Goal: Information Seeking & Learning: Check status

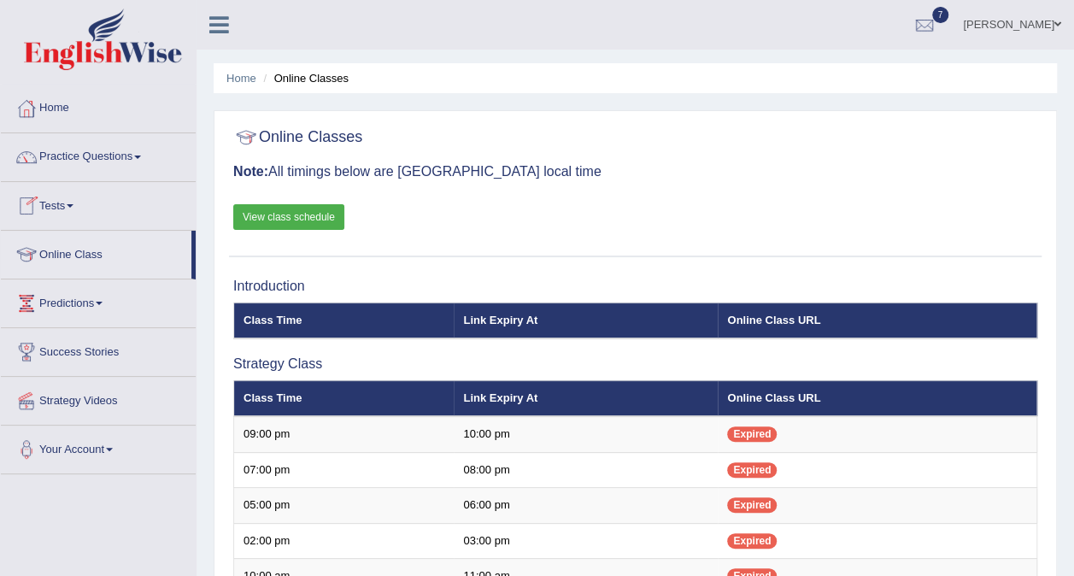
click at [80, 206] on link "Tests" at bounding box center [98, 203] width 195 height 43
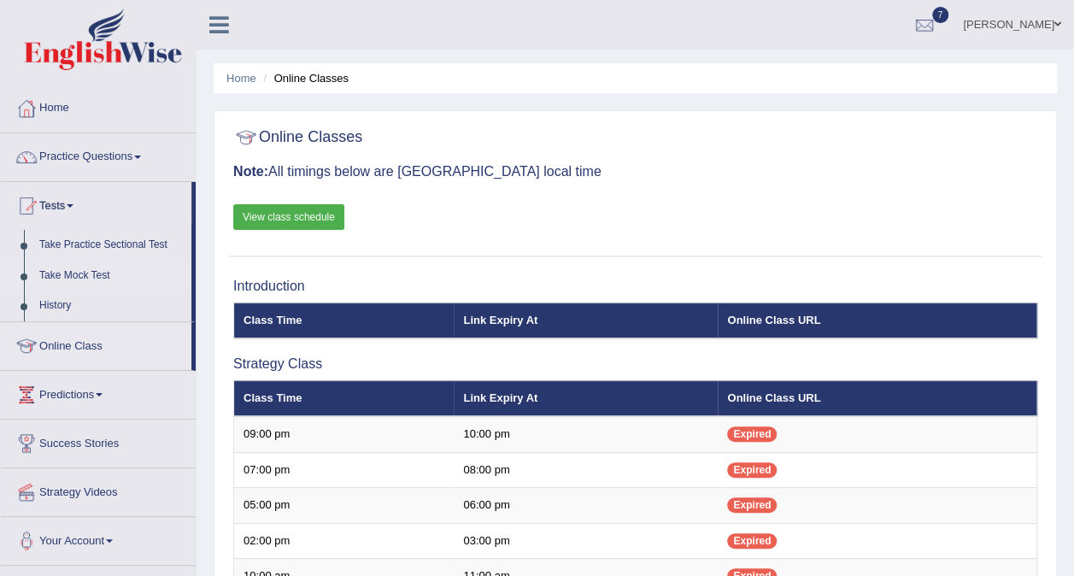
click at [68, 278] on link "Take Mock Test" at bounding box center [112, 275] width 160 height 31
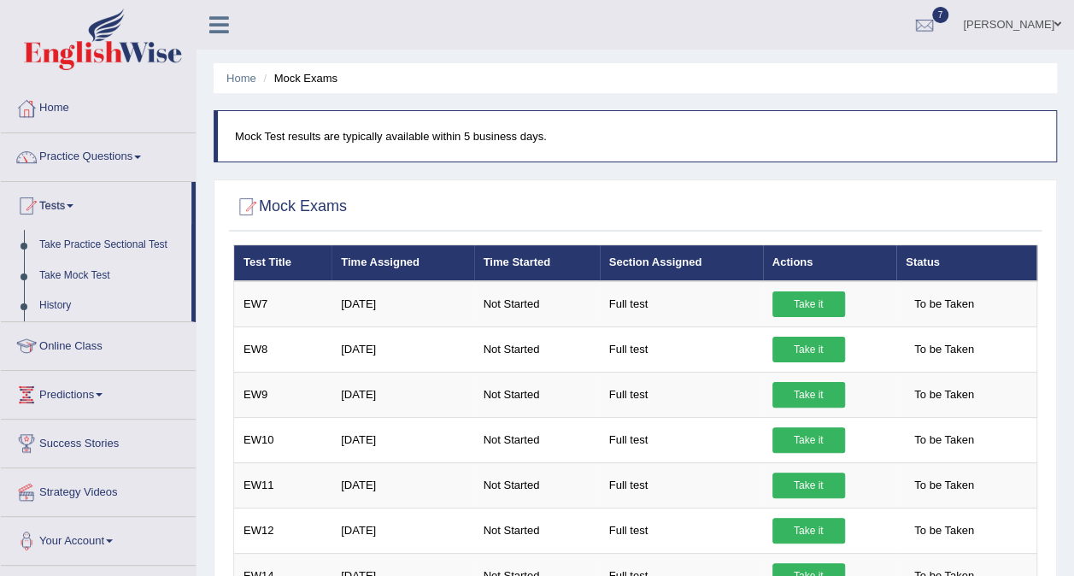
click at [55, 303] on link "History" at bounding box center [112, 305] width 160 height 31
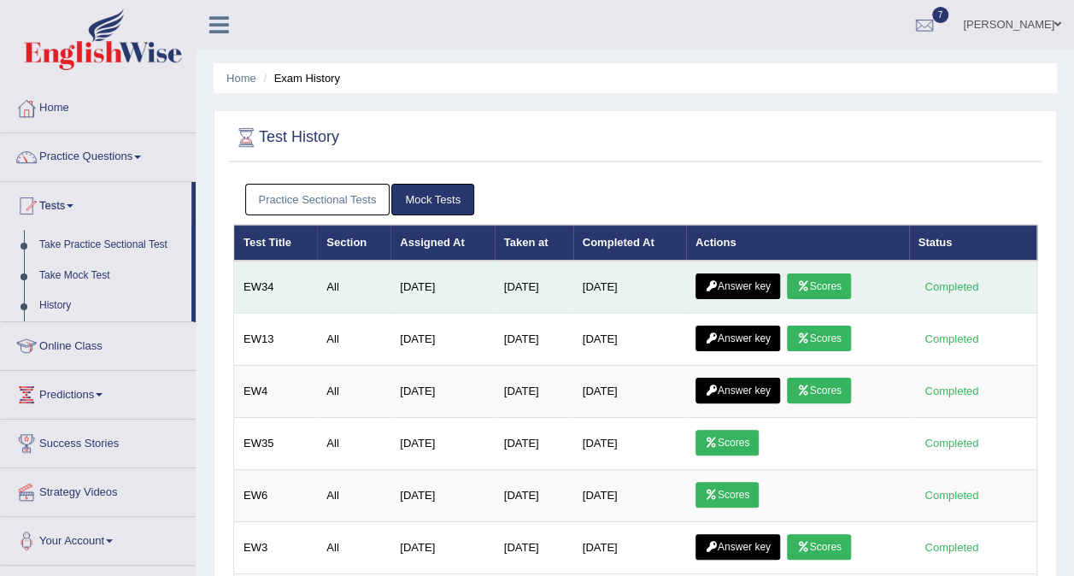
click at [837, 275] on link "Scores" at bounding box center [818, 286] width 63 height 26
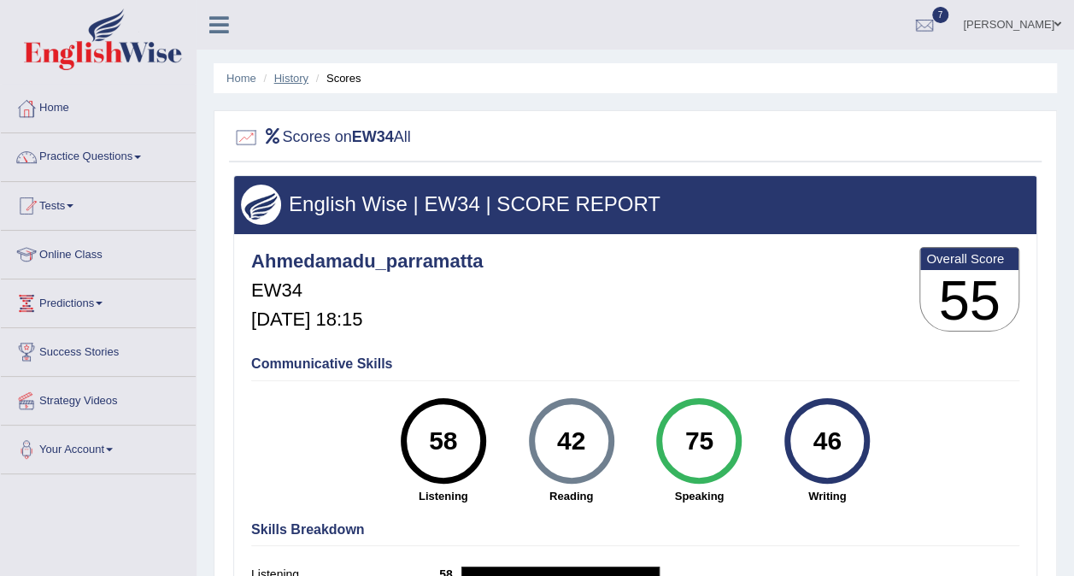
click at [294, 81] on link "History" at bounding box center [291, 78] width 34 height 13
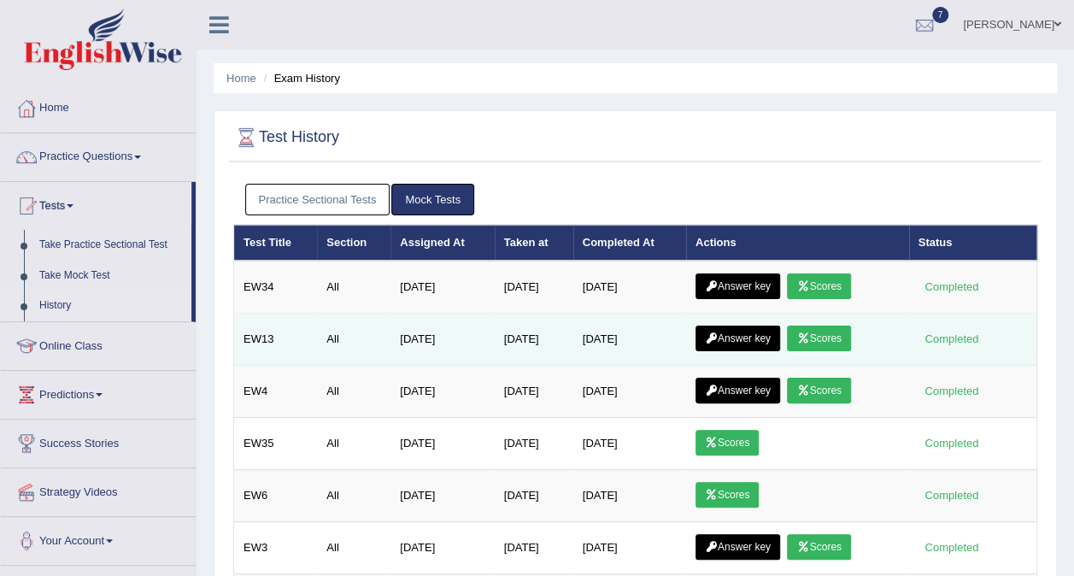
click at [724, 341] on link "Answer key" at bounding box center [737, 338] width 85 height 26
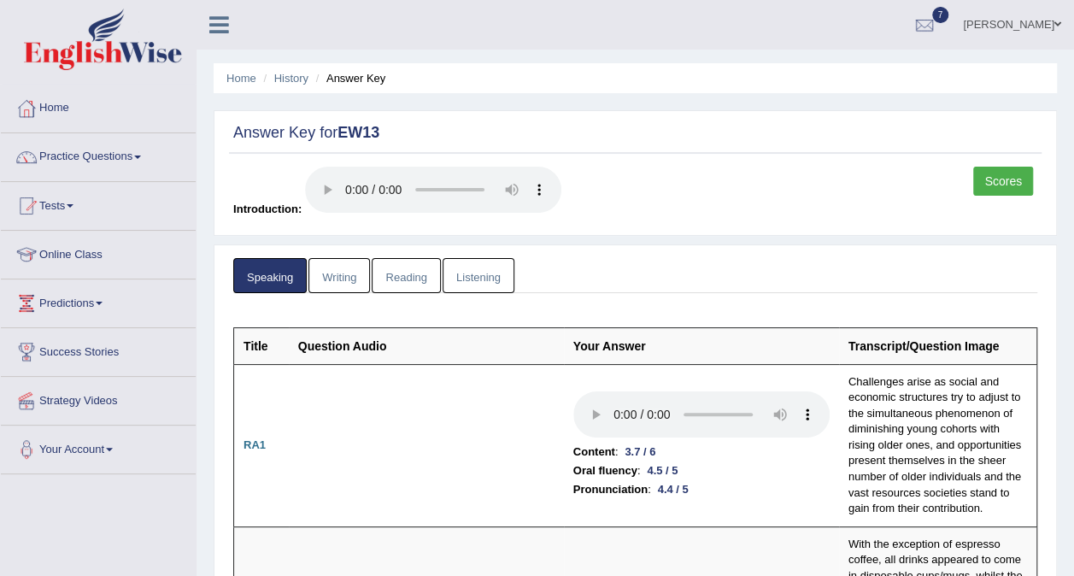
click at [278, 85] on li "History" at bounding box center [284, 78] width 50 height 16
click at [286, 78] on link "History" at bounding box center [291, 78] width 34 height 13
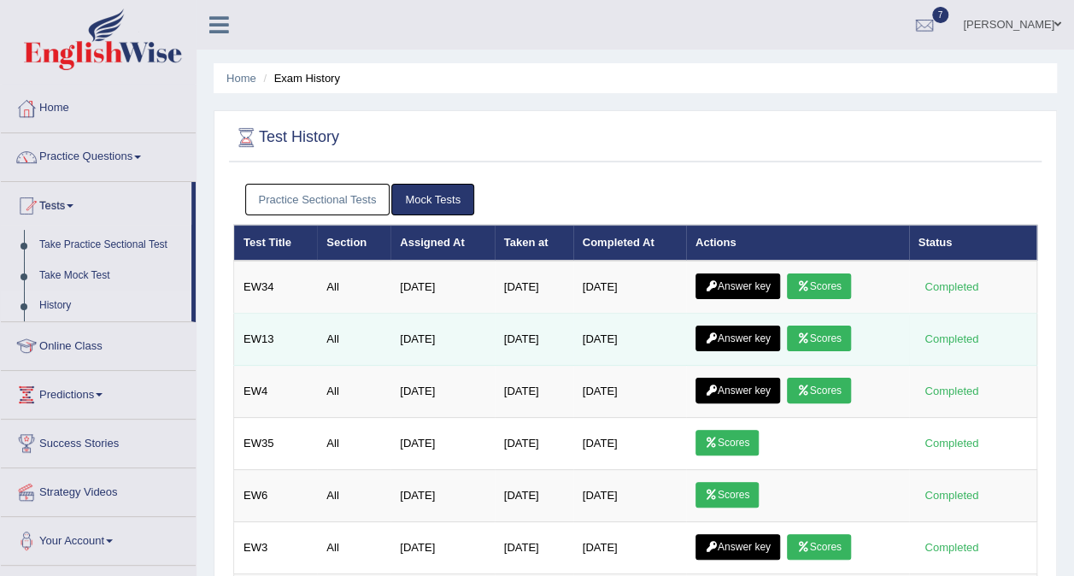
click at [811, 340] on link "Scores" at bounding box center [818, 338] width 63 height 26
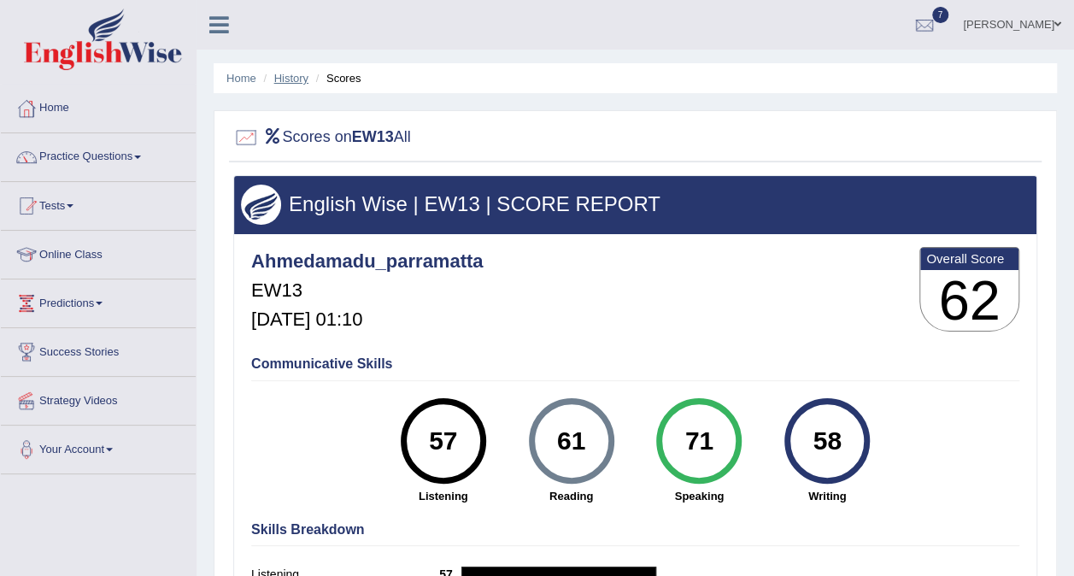
click at [294, 80] on link "History" at bounding box center [291, 78] width 34 height 13
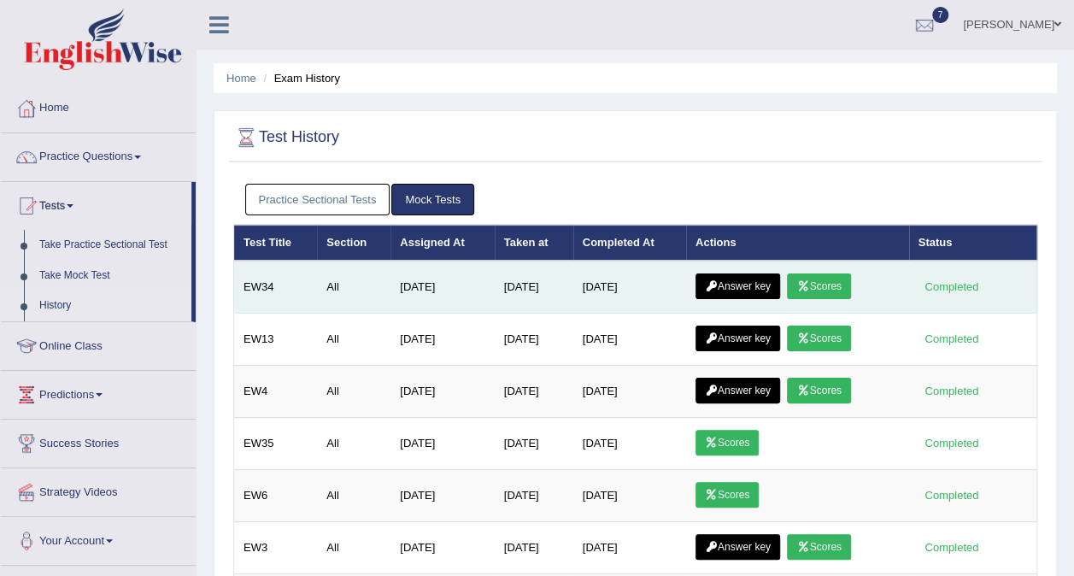
click at [752, 286] on link "Answer key" at bounding box center [737, 286] width 85 height 26
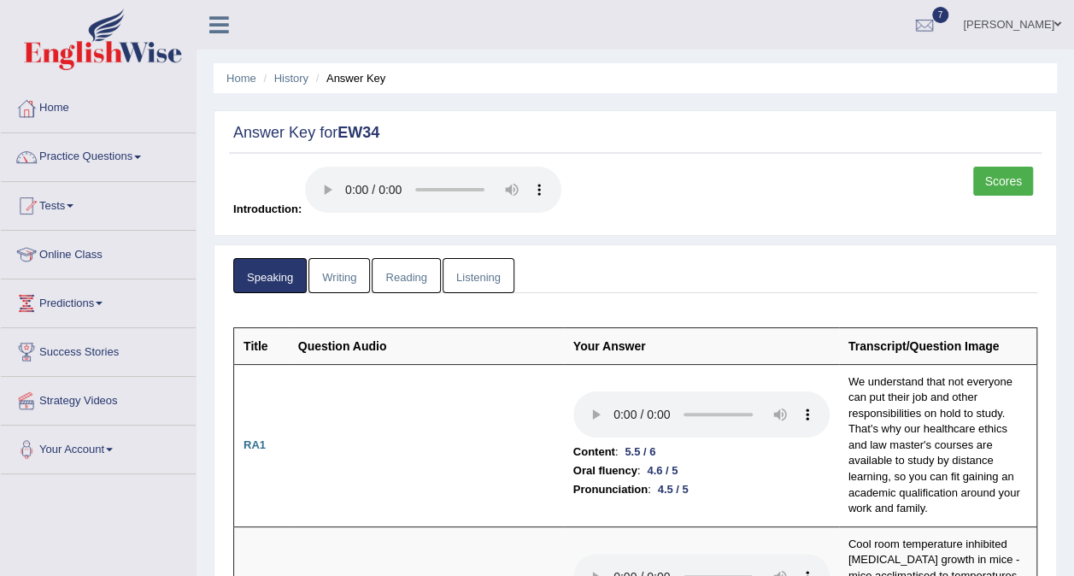
click at [395, 278] on link "Reading" at bounding box center [406, 275] width 68 height 35
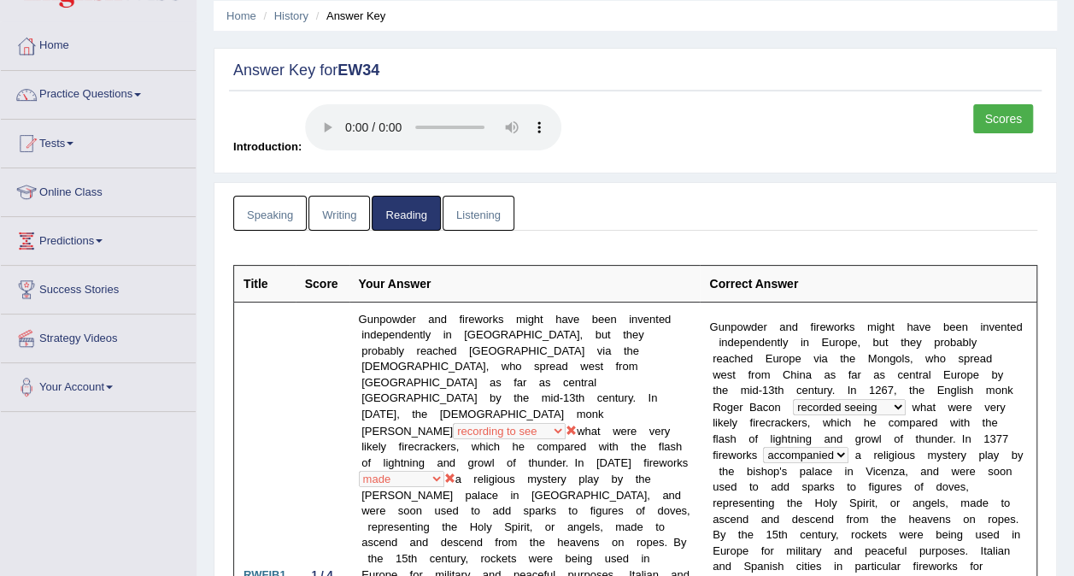
scroll to position [63, 0]
click at [348, 216] on link "Writing" at bounding box center [338, 212] width 61 height 35
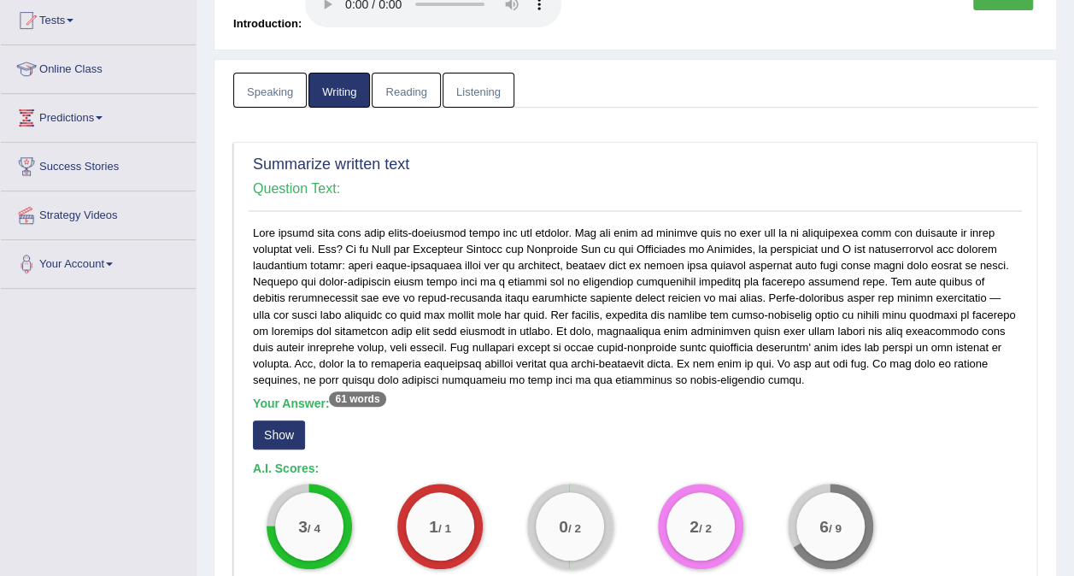
scroll to position [208, 0]
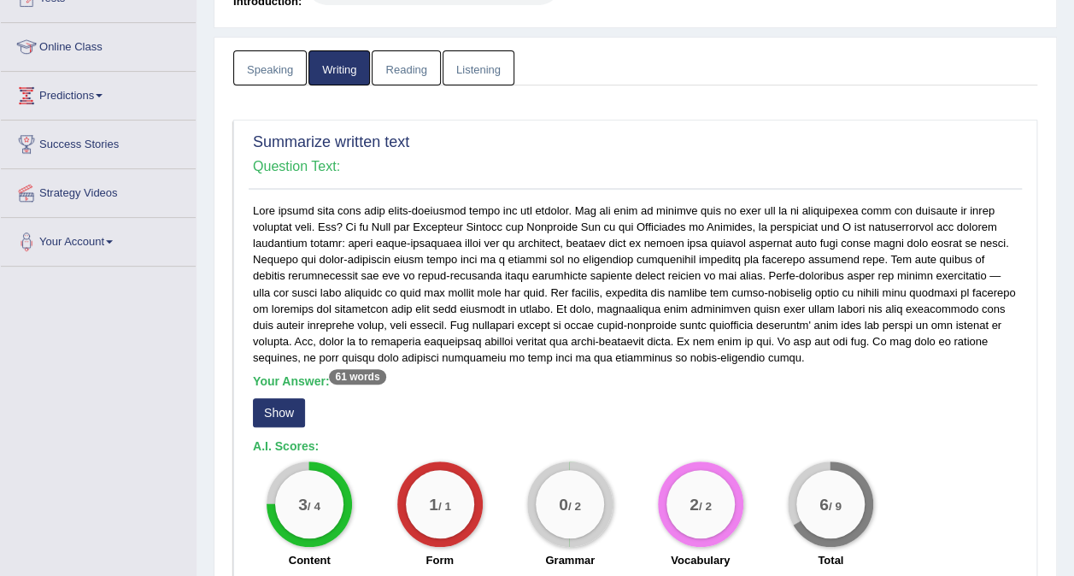
click at [346, 155] on div "Summarize written text Question Text:" at bounding box center [635, 159] width 773 height 61
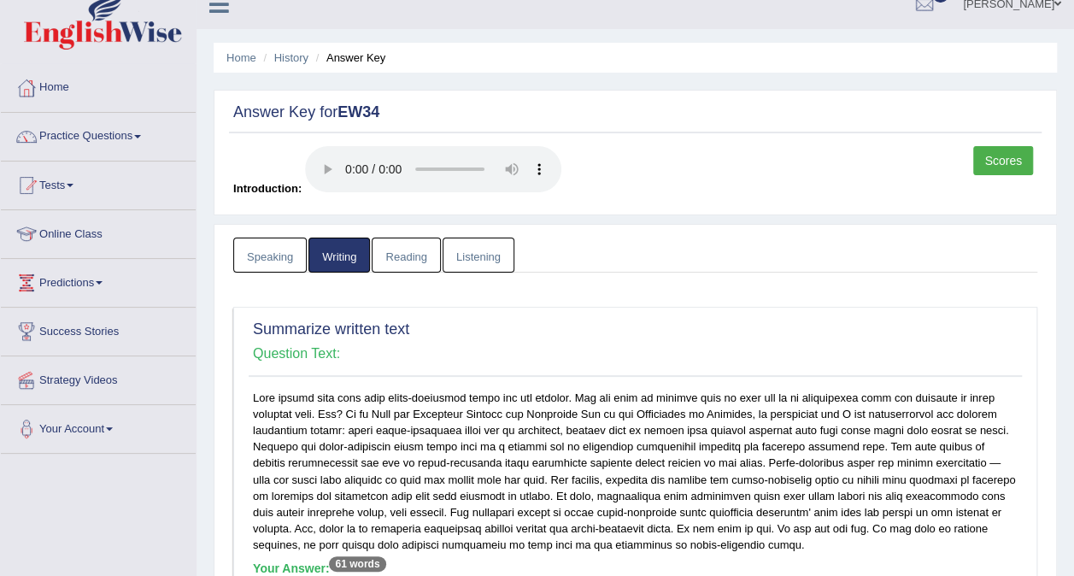
scroll to position [0, 0]
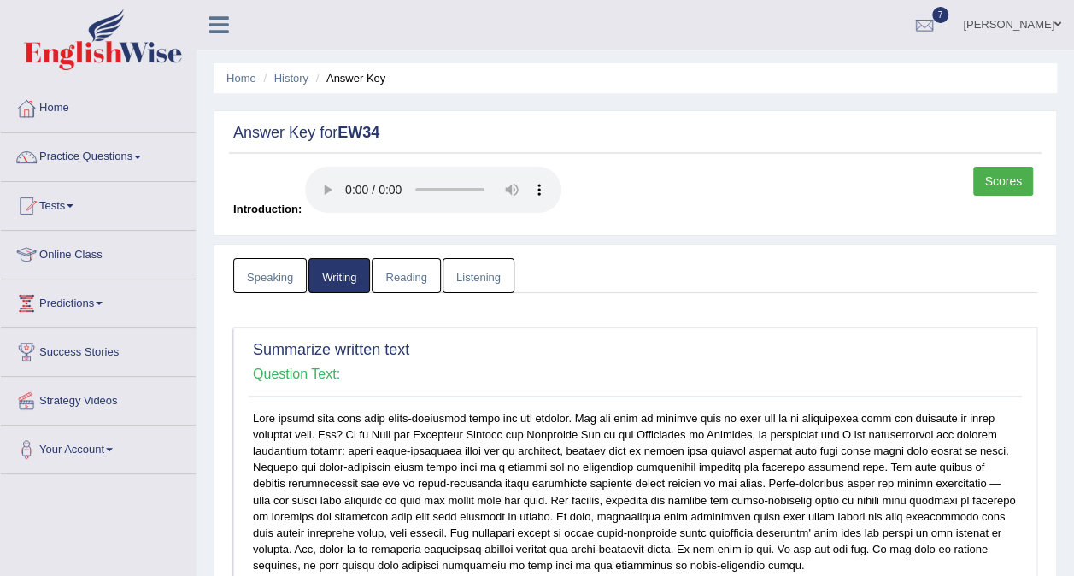
click at [482, 277] on link "Listening" at bounding box center [478, 275] width 72 height 35
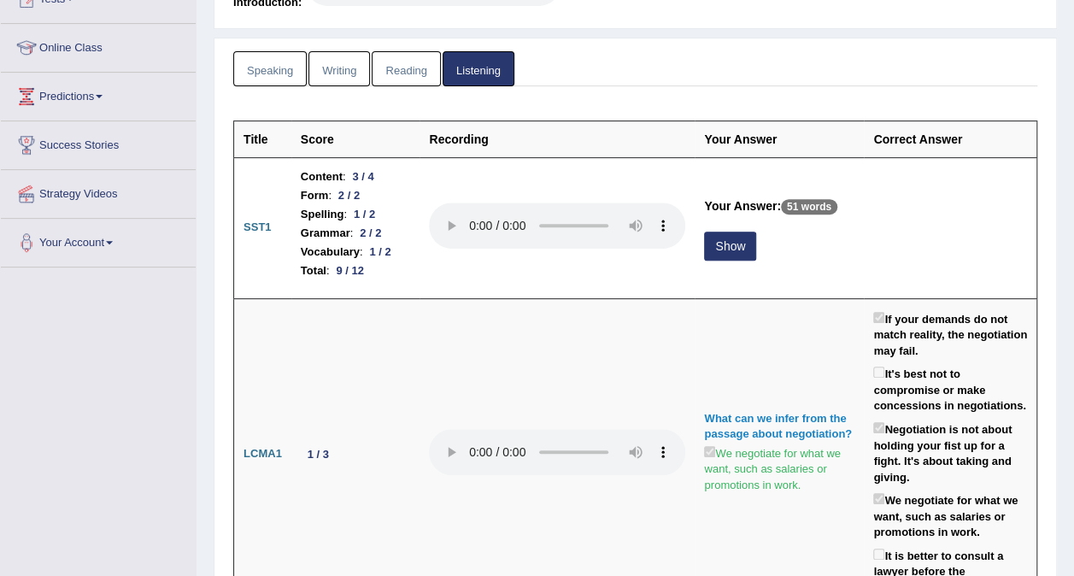
scroll to position [208, 0]
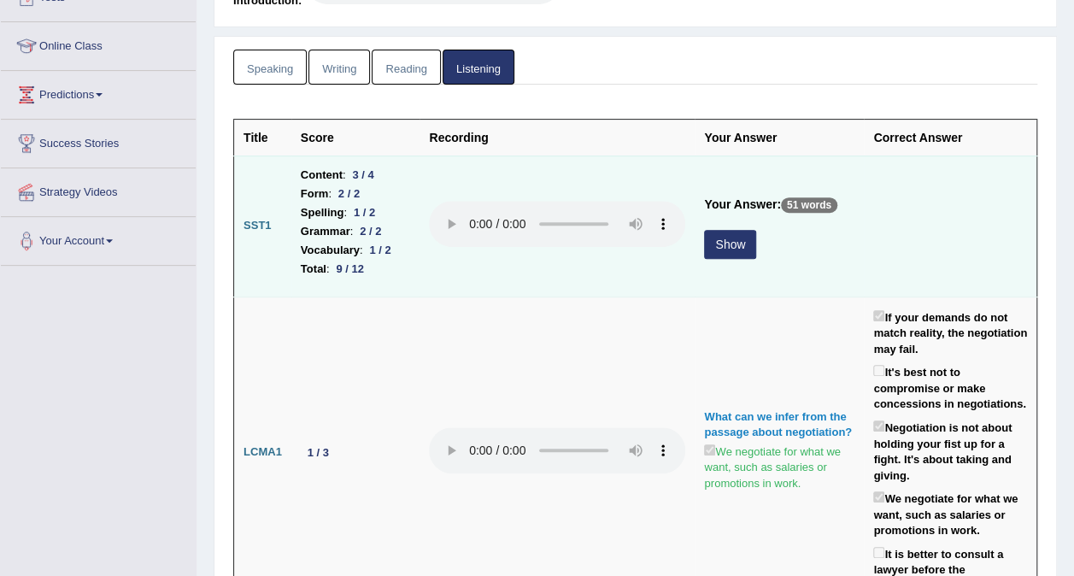
click at [756, 243] on button "Show" at bounding box center [730, 244] width 52 height 29
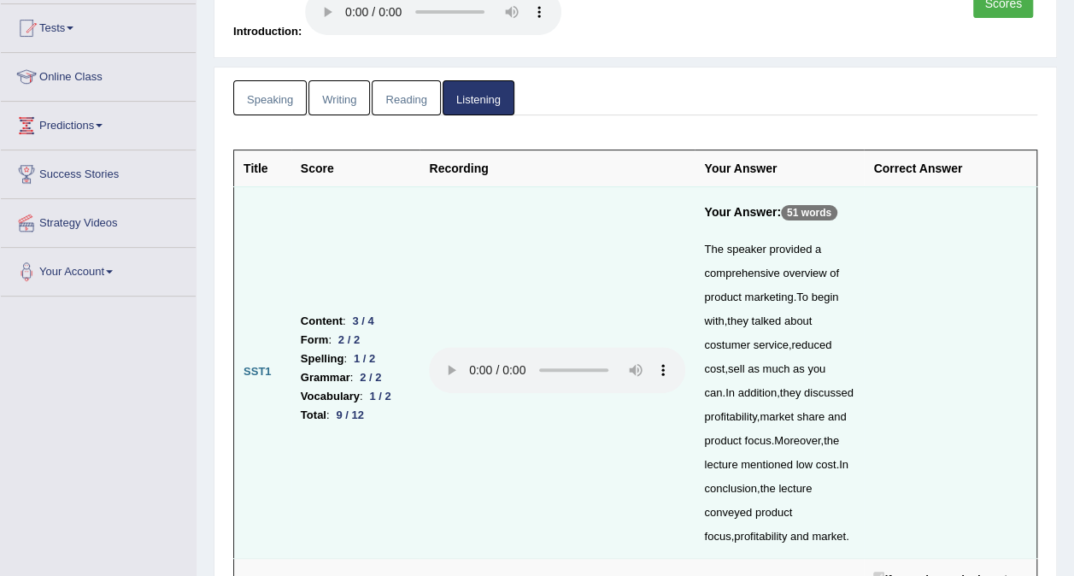
scroll to position [0, 0]
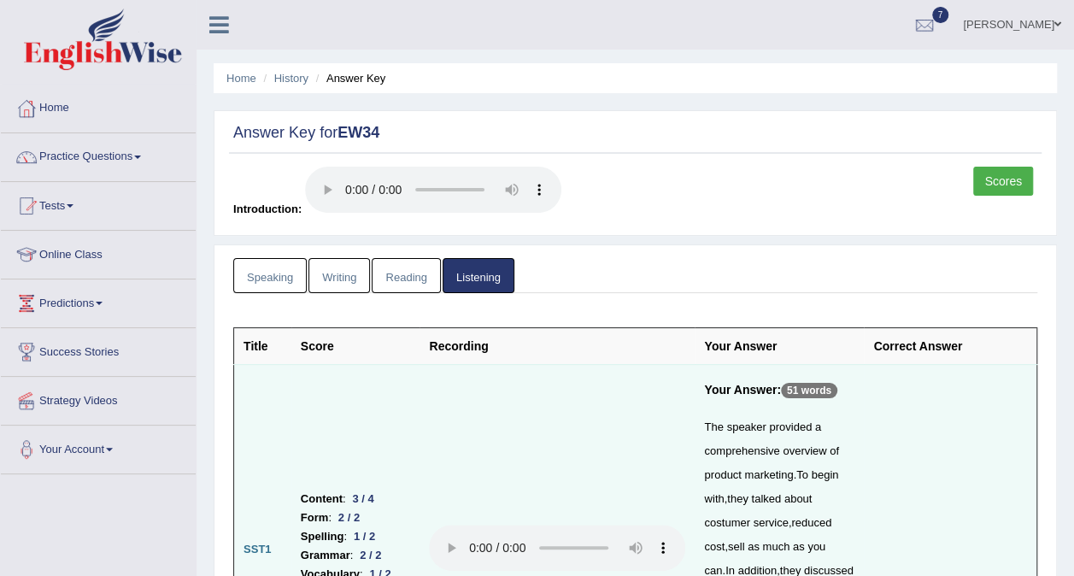
click at [261, 273] on link "Speaking" at bounding box center [269, 275] width 73 height 35
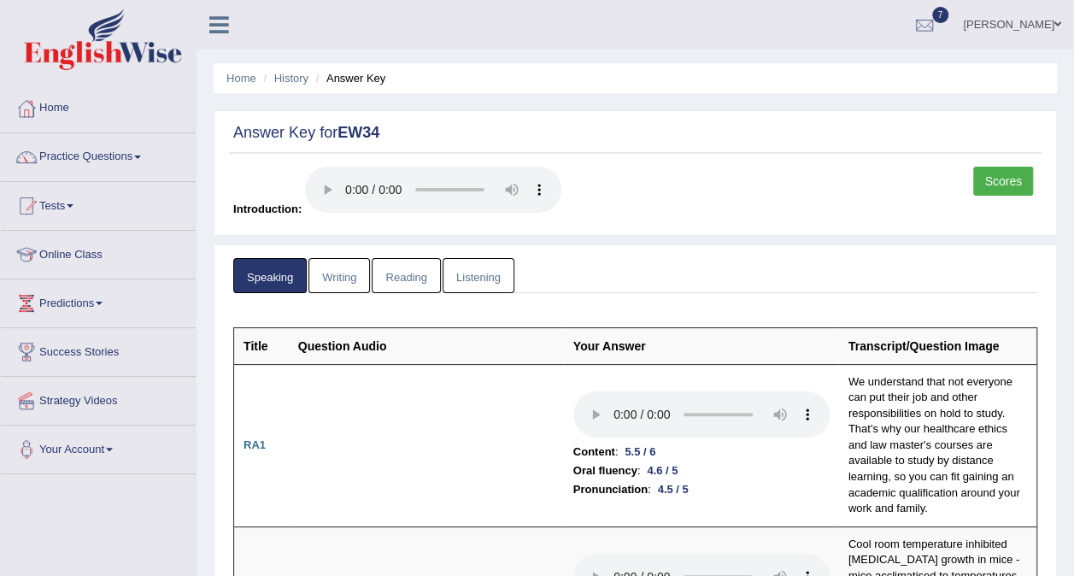
click at [1008, 177] on link "Scores" at bounding box center [1003, 181] width 60 height 29
